Goal: Use online tool/utility: Utilize a website feature to perform a specific function

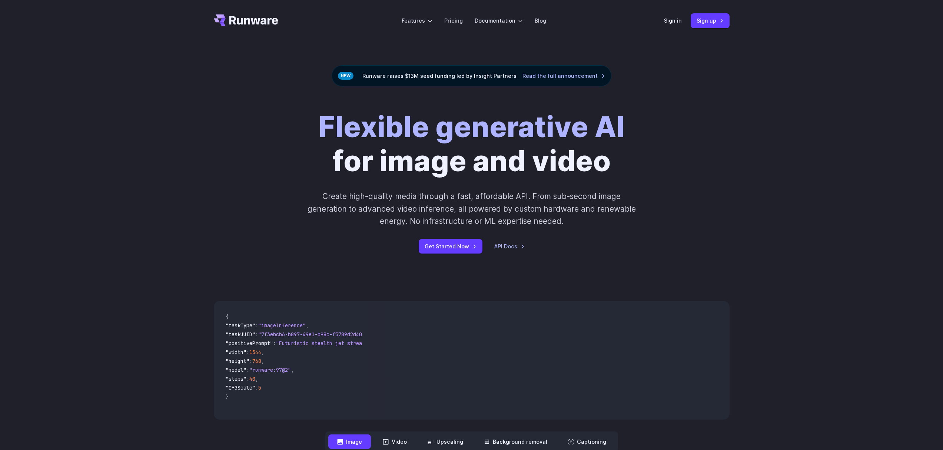
click at [671, 16] on div "Sign in Sign up" at bounding box center [697, 20] width 66 height 14
click at [671, 22] on link "Sign in" at bounding box center [673, 20] width 18 height 9
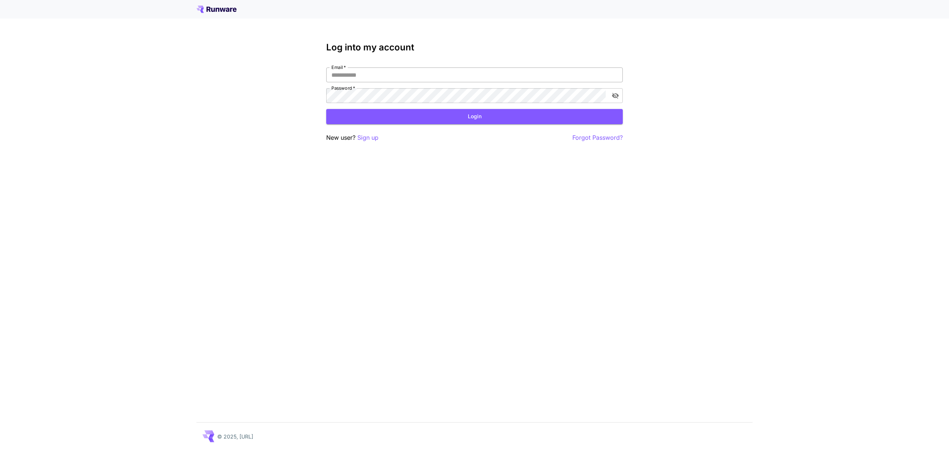
click at [453, 69] on input "Email   *" at bounding box center [474, 74] width 296 height 15
type input "**********"
click at [461, 119] on button "Login" at bounding box center [474, 116] width 296 height 15
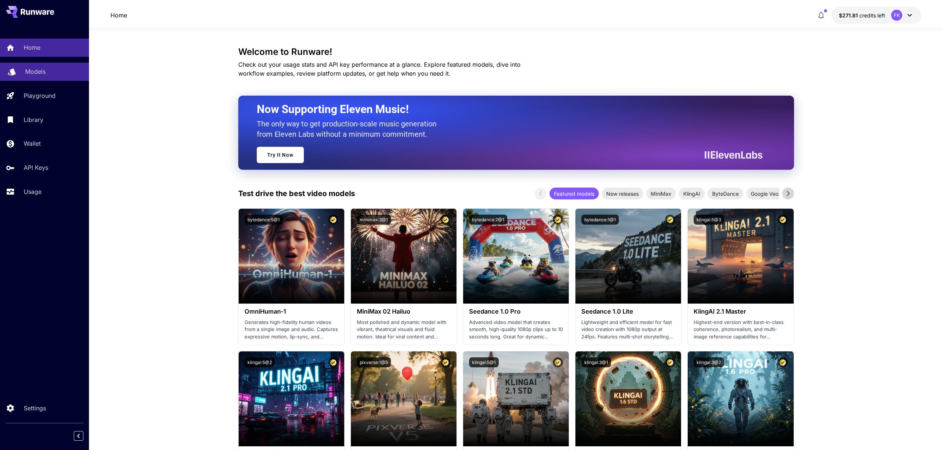
click at [50, 75] on div "Models" at bounding box center [54, 71] width 58 height 9
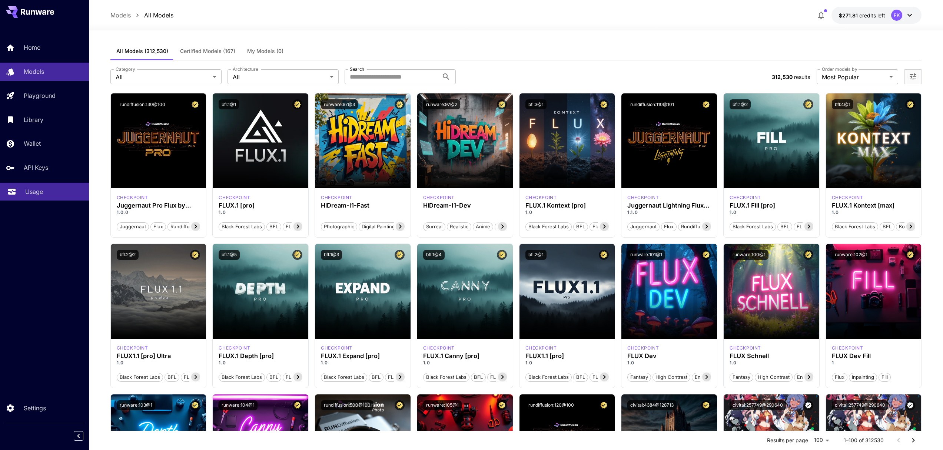
click at [35, 196] on p "Usage" at bounding box center [34, 191] width 18 height 9
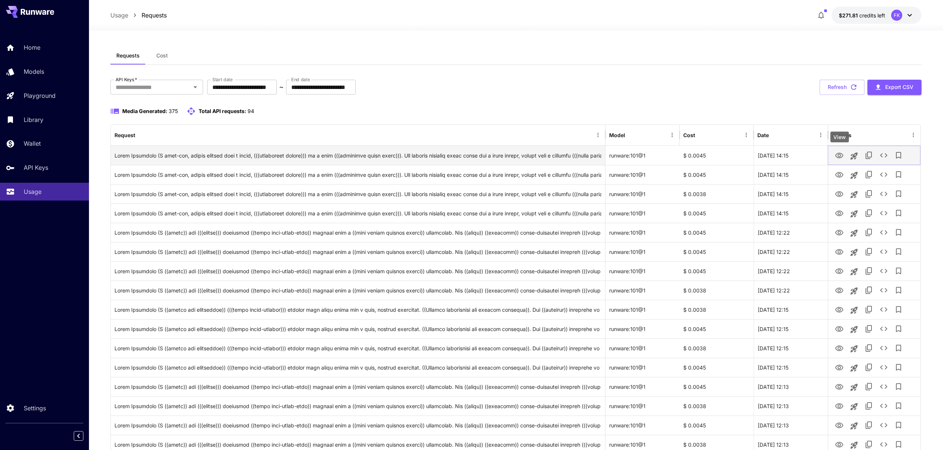
click at [839, 154] on icon "View" at bounding box center [839, 155] width 9 height 9
click at [820, 15] on icon "button" at bounding box center [821, 15] width 9 height 9
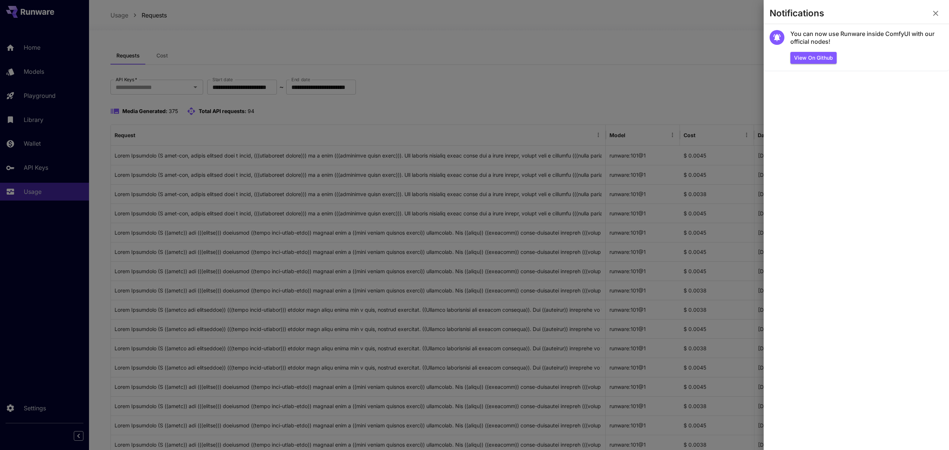
click at [937, 13] on icon "button" at bounding box center [935, 13] width 9 height 9
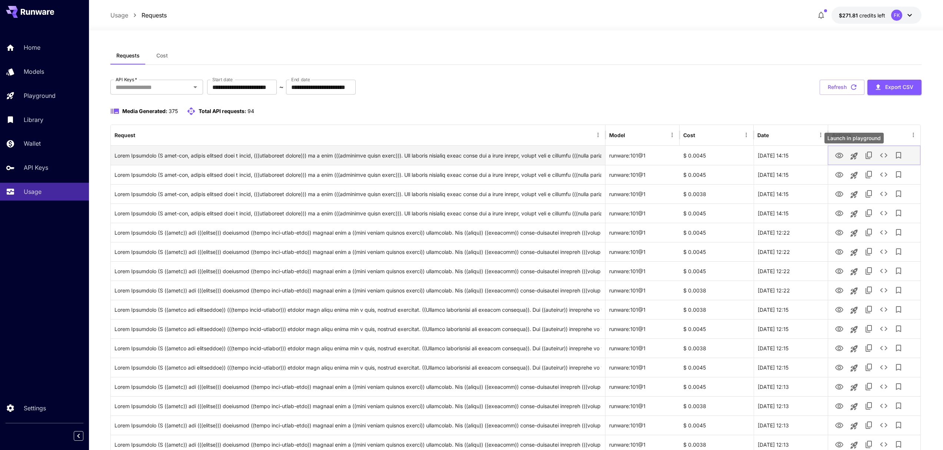
click at [854, 157] on icon "Launch in playground" at bounding box center [853, 155] width 7 height 7
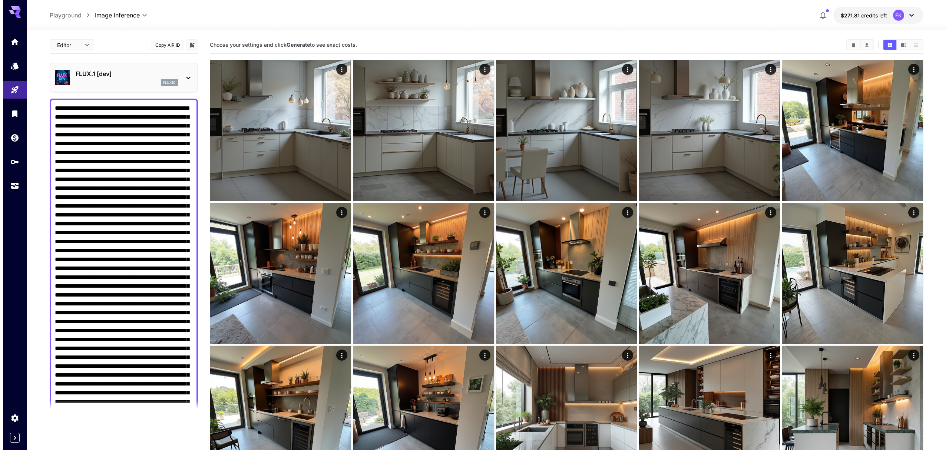
scroll to position [346, 0]
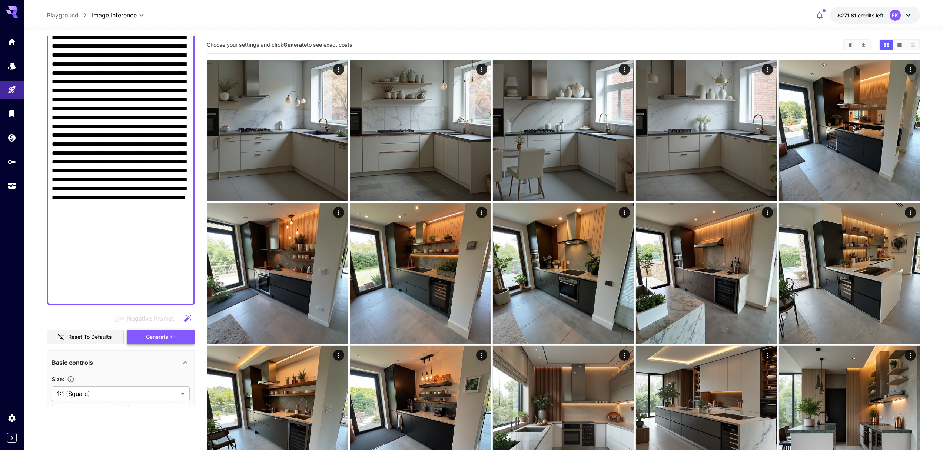
click at [151, 339] on span "Generate" at bounding box center [157, 336] width 22 height 9
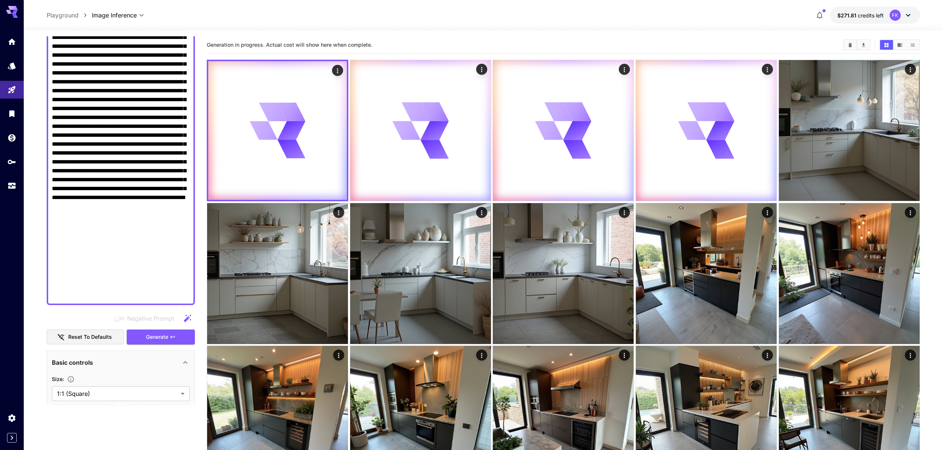
click at [412, 27] on div at bounding box center [483, 25] width 919 height 9
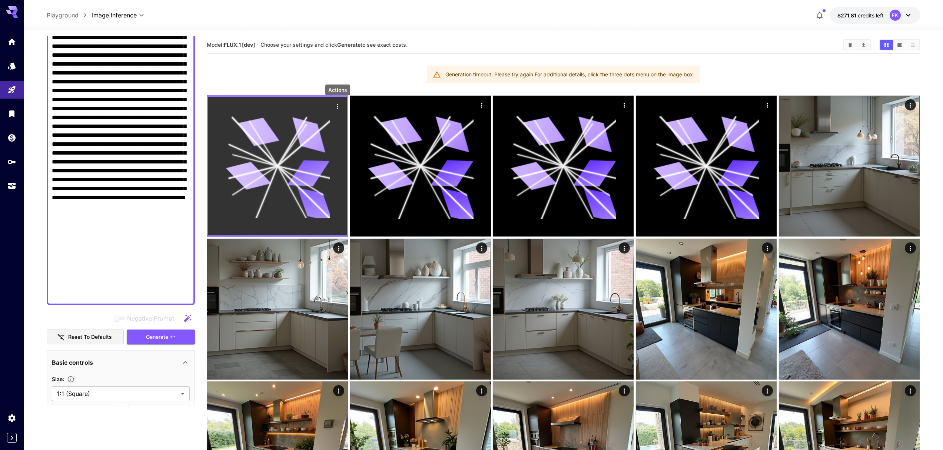
click at [338, 105] on icon "Actions" at bounding box center [337, 106] width 7 height 7
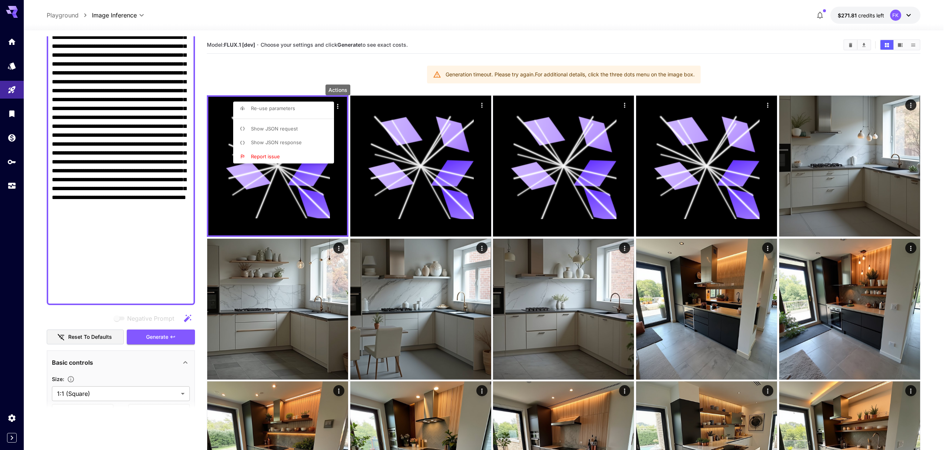
click at [293, 142] on span "Show JSON response" at bounding box center [276, 142] width 51 height 6
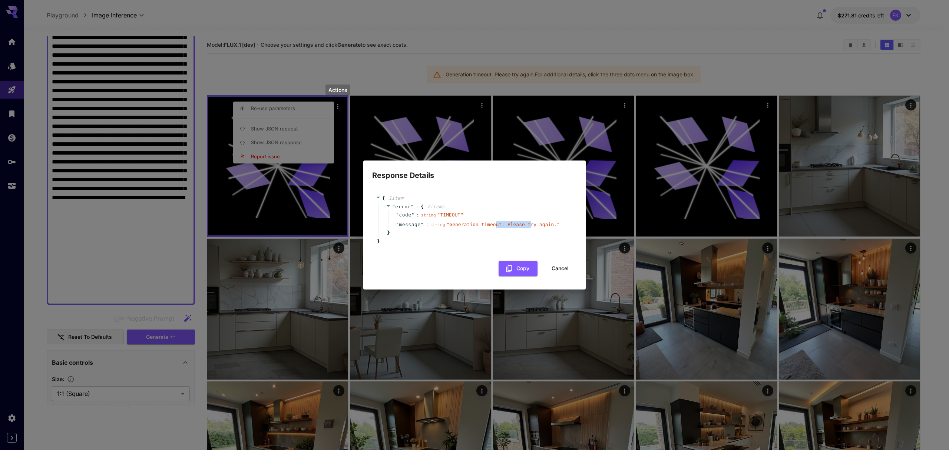
drag, startPoint x: 495, startPoint y: 223, endPoint x: 531, endPoint y: 227, distance: 36.5
click at [531, 227] on span "" Generation timeout. Please try again. "" at bounding box center [503, 225] width 113 height 6
click at [452, 31] on div "Response Details { 1 item " error " : { 2 item s " code " : string " TIMEOUT " …" at bounding box center [474, 225] width 949 height 450
click at [564, 268] on button "Cancel" at bounding box center [559, 268] width 33 height 15
